Goal: Obtain resource: Download file/media

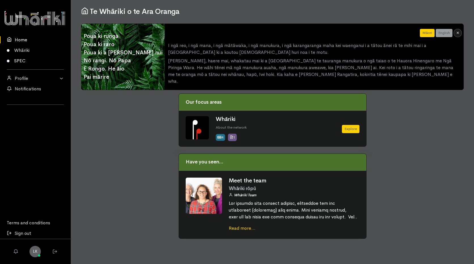
click at [22, 62] on link "SPEC" at bounding box center [35, 61] width 71 height 10
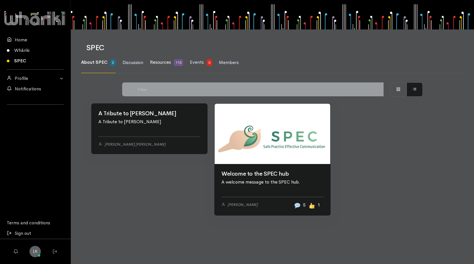
click at [167, 65] on link "Resources 115" at bounding box center [166, 62] width 33 height 21
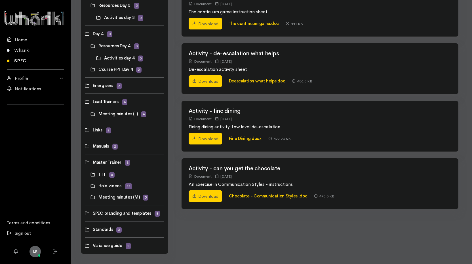
scroll to position [273, 0]
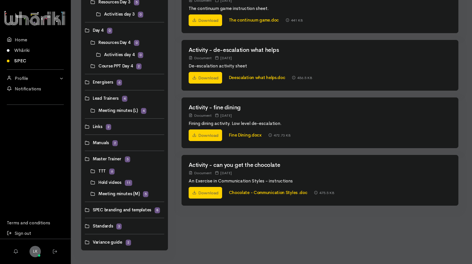
click at [91, 194] on link at bounding box center [91, 194] width 0 height 0
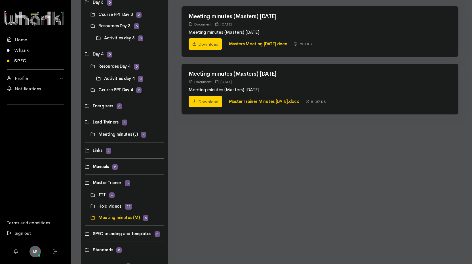
scroll to position [273, 0]
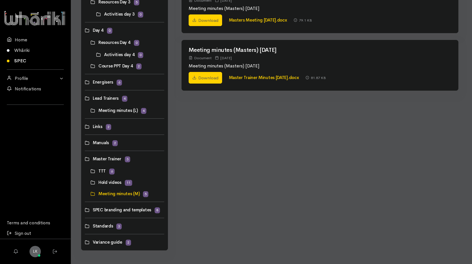
click at [91, 183] on link at bounding box center [91, 183] width 0 height 0
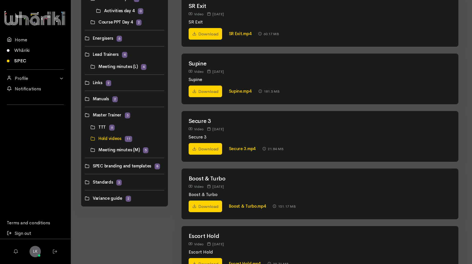
scroll to position [317, 0]
click at [91, 128] on link at bounding box center [91, 128] width 0 height 0
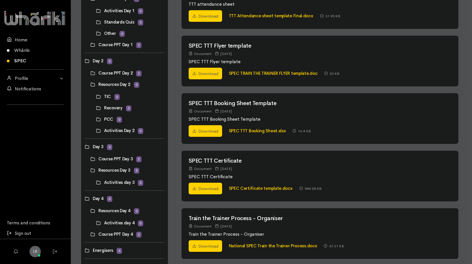
scroll to position [113, 0]
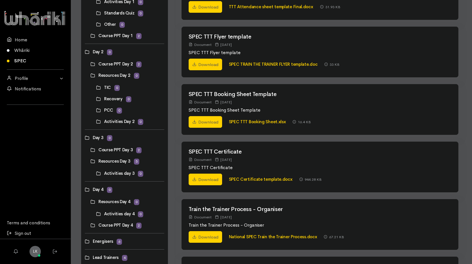
click at [91, 150] on link at bounding box center [91, 150] width 0 height 0
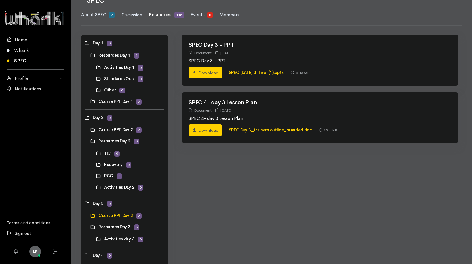
scroll to position [85, 0]
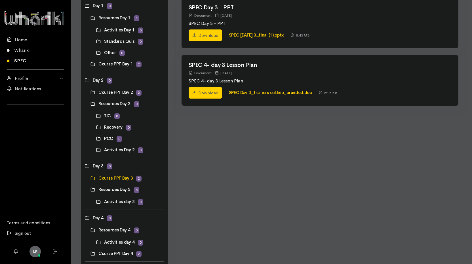
click at [91, 190] on link at bounding box center [91, 190] width 0 height 0
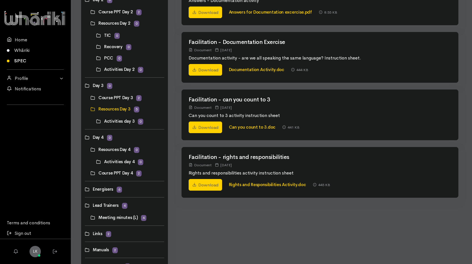
scroll to position [170, 0]
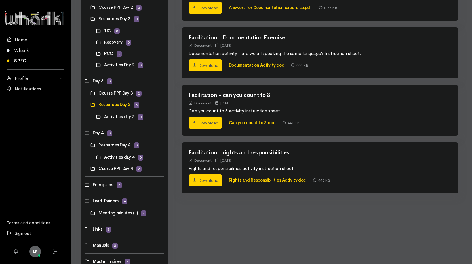
click at [96, 117] on link at bounding box center [96, 117] width 0 height 0
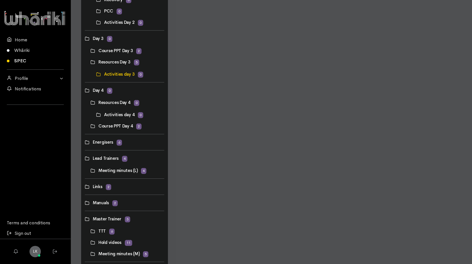
scroll to position [227, 0]
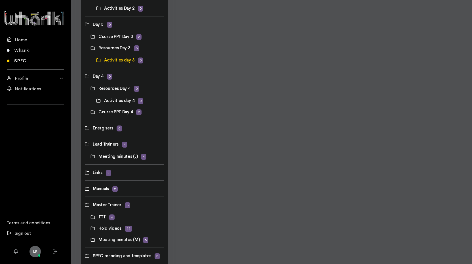
click at [91, 89] on link at bounding box center [91, 89] width 0 height 0
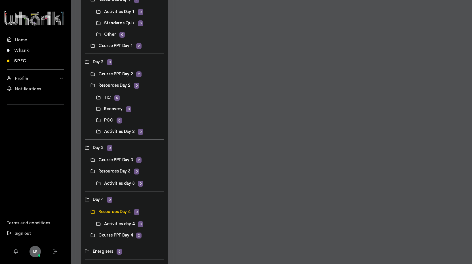
scroll to position [113, 0]
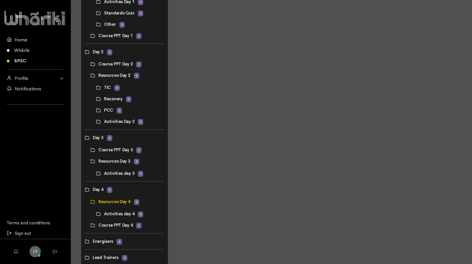
click at [85, 190] on link at bounding box center [85, 190] width 0 height 0
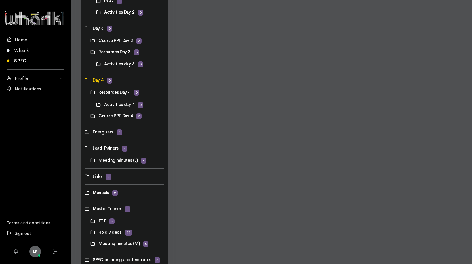
scroll to position [227, 0]
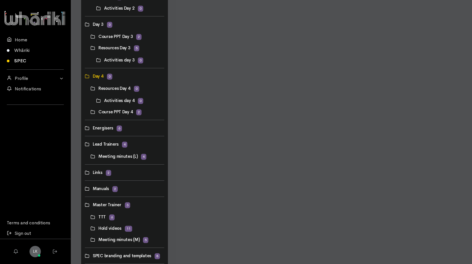
click at [91, 112] on link at bounding box center [91, 112] width 0 height 0
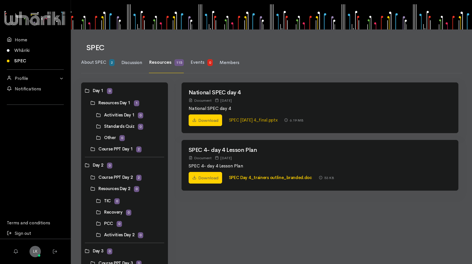
click at [258, 119] on link "SPEC [DATE] 4_final.pptx" at bounding box center [253, 119] width 49 height 5
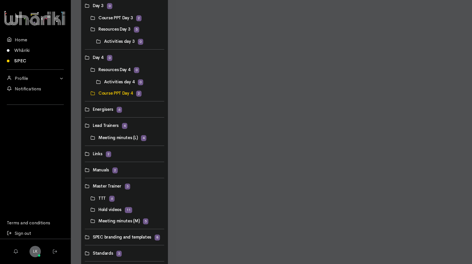
scroll to position [255, 0]
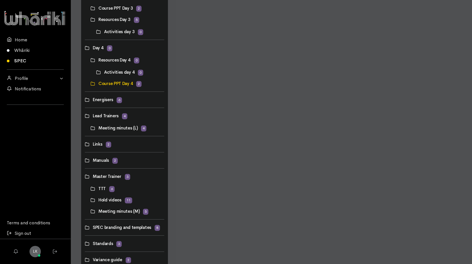
click at [85, 161] on link at bounding box center [85, 161] width 0 height 0
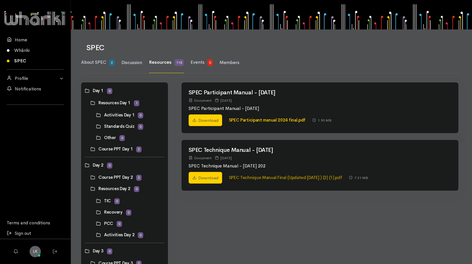
click at [249, 176] on link "SPEC Technique Manual Final (Updated [DATE] ) (2) (1).pdf" at bounding box center [285, 177] width 113 height 5
